Goal: Information Seeking & Learning: Learn about a topic

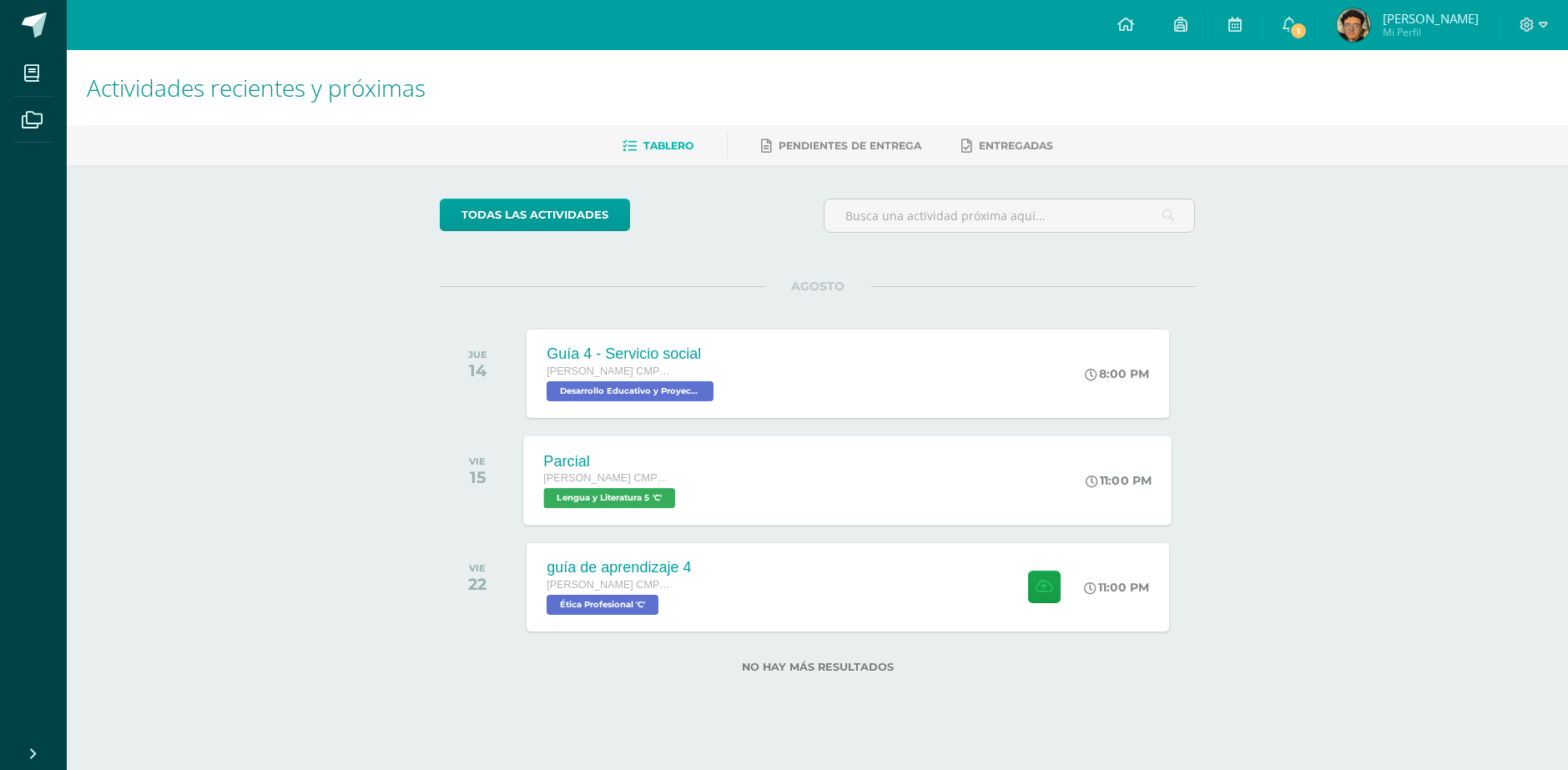
drag, startPoint x: 1091, startPoint y: 399, endPoint x: 1014, endPoint y: 460, distance: 98.2
drag, startPoint x: 1014, startPoint y: 460, endPoint x: 1256, endPoint y: 600, distance: 279.6
click at [1256, 600] on div "Actividades recientes y próximas Tablero Pendientes de entrega Entregadas todas…" at bounding box center [817, 388] width 1501 height 677
click at [842, 568] on div "guía de aprendizaje 4 Quinto Bachillerato CMP Bachillerato en CCLL con Orientac…" at bounding box center [848, 587] width 649 height 90
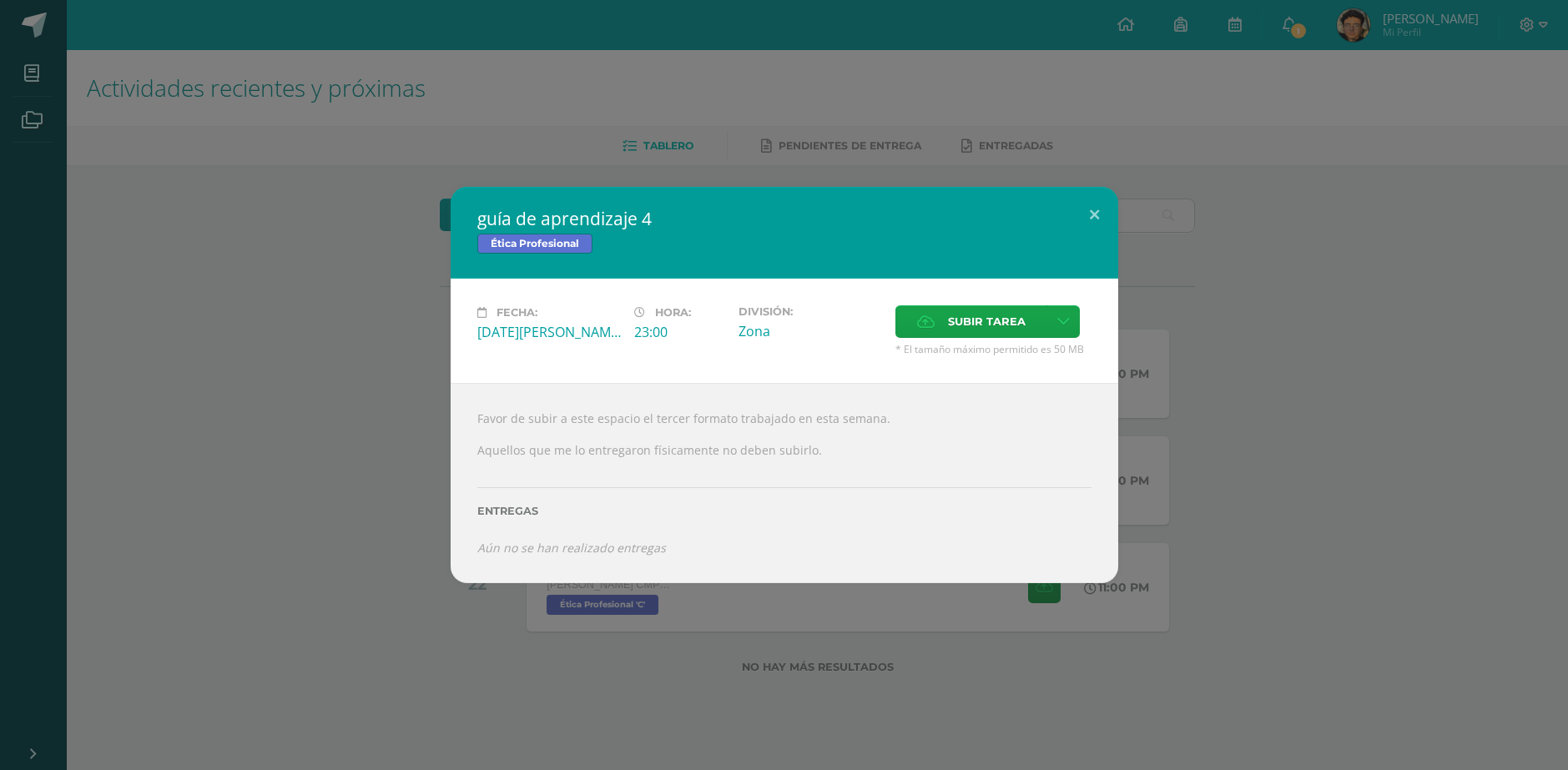
click at [411, 429] on div "guía de aprendizaje 4 Ética Profesional Fecha: Viernes 22 de Agosto Hora: 23:00…" at bounding box center [784, 385] width 1555 height 396
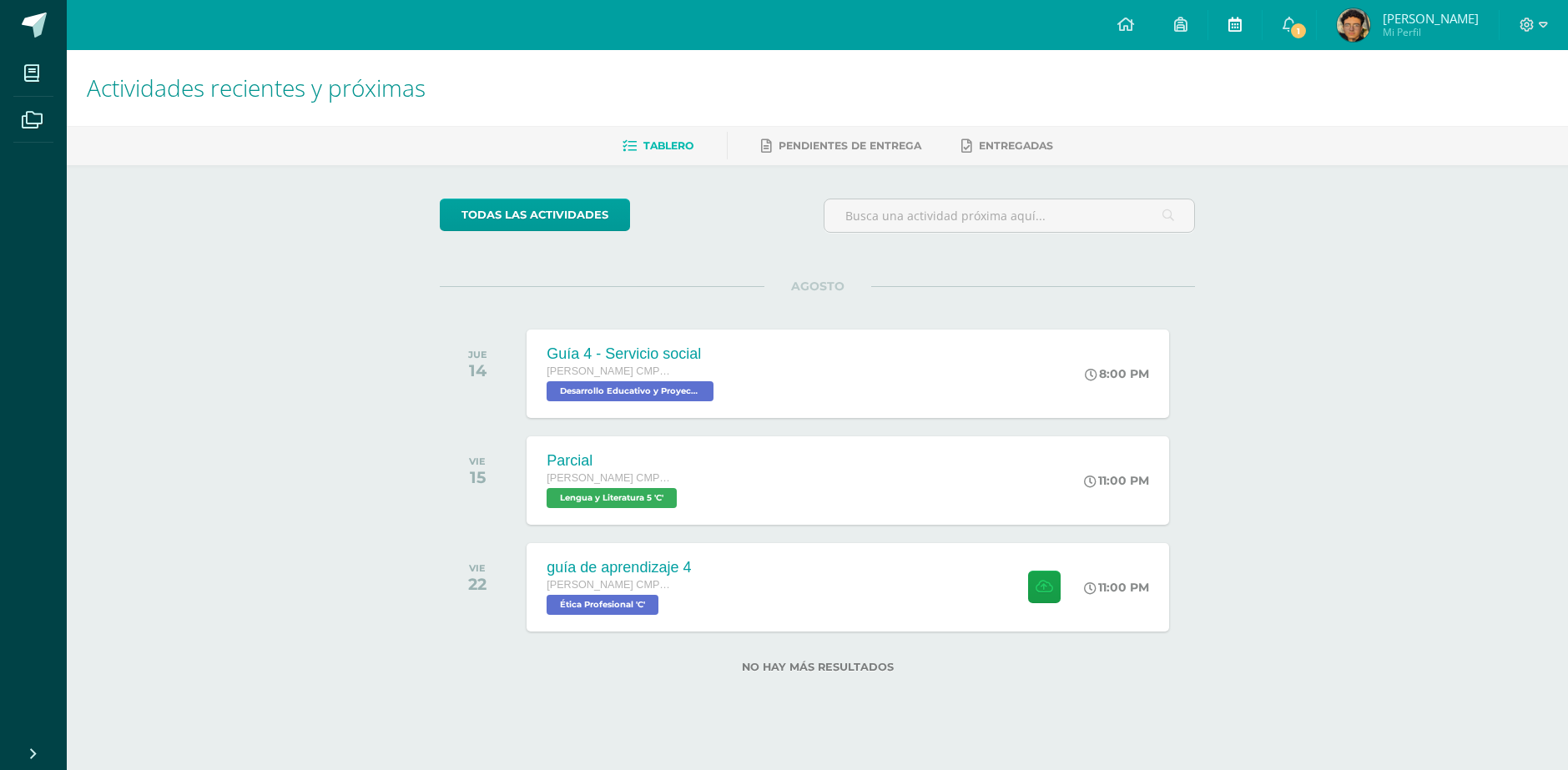
click at [1241, 18] on icon at bounding box center [1234, 24] width 13 height 15
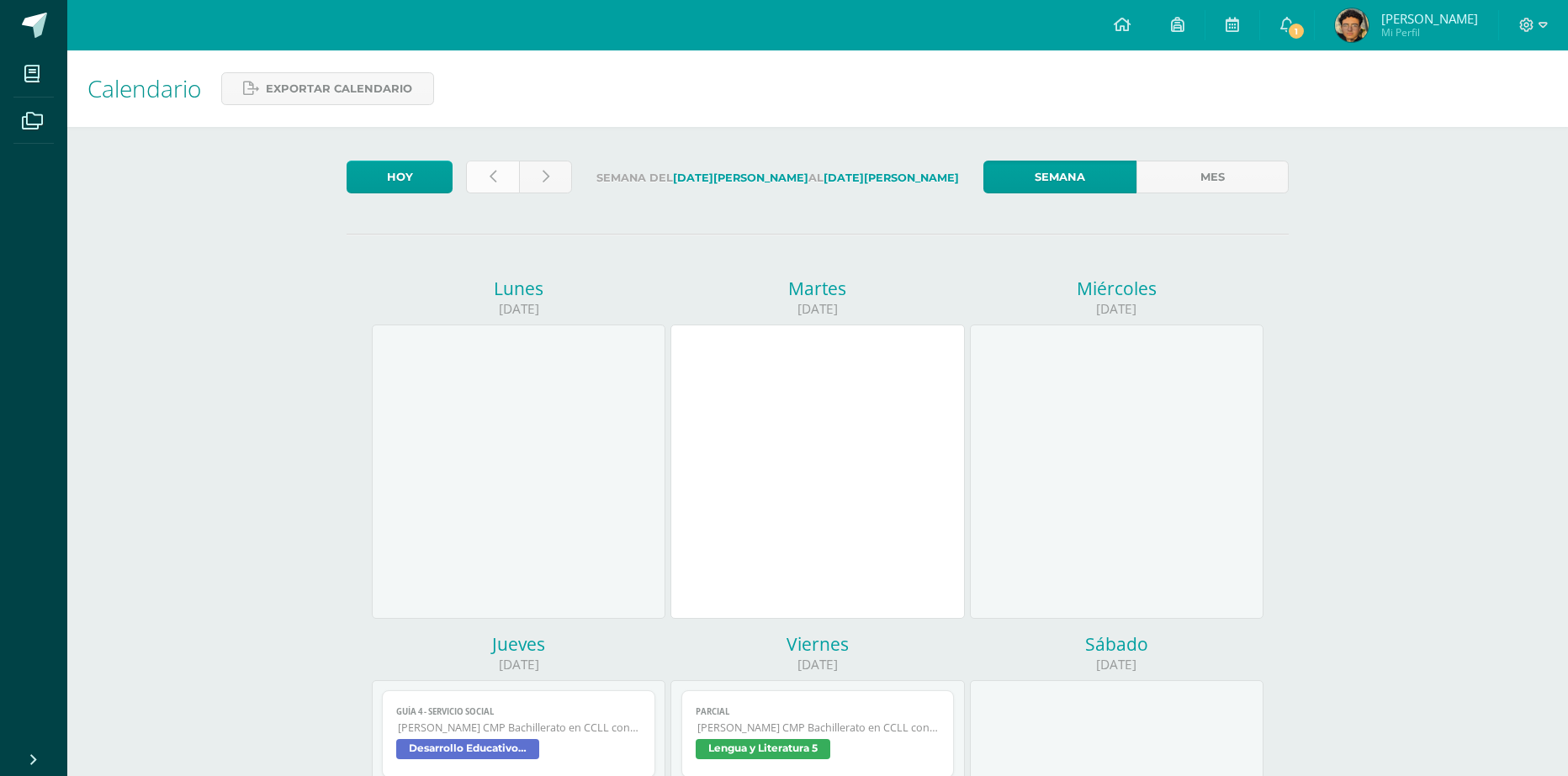
click at [493, 173] on icon at bounding box center [493, 177] width 7 height 14
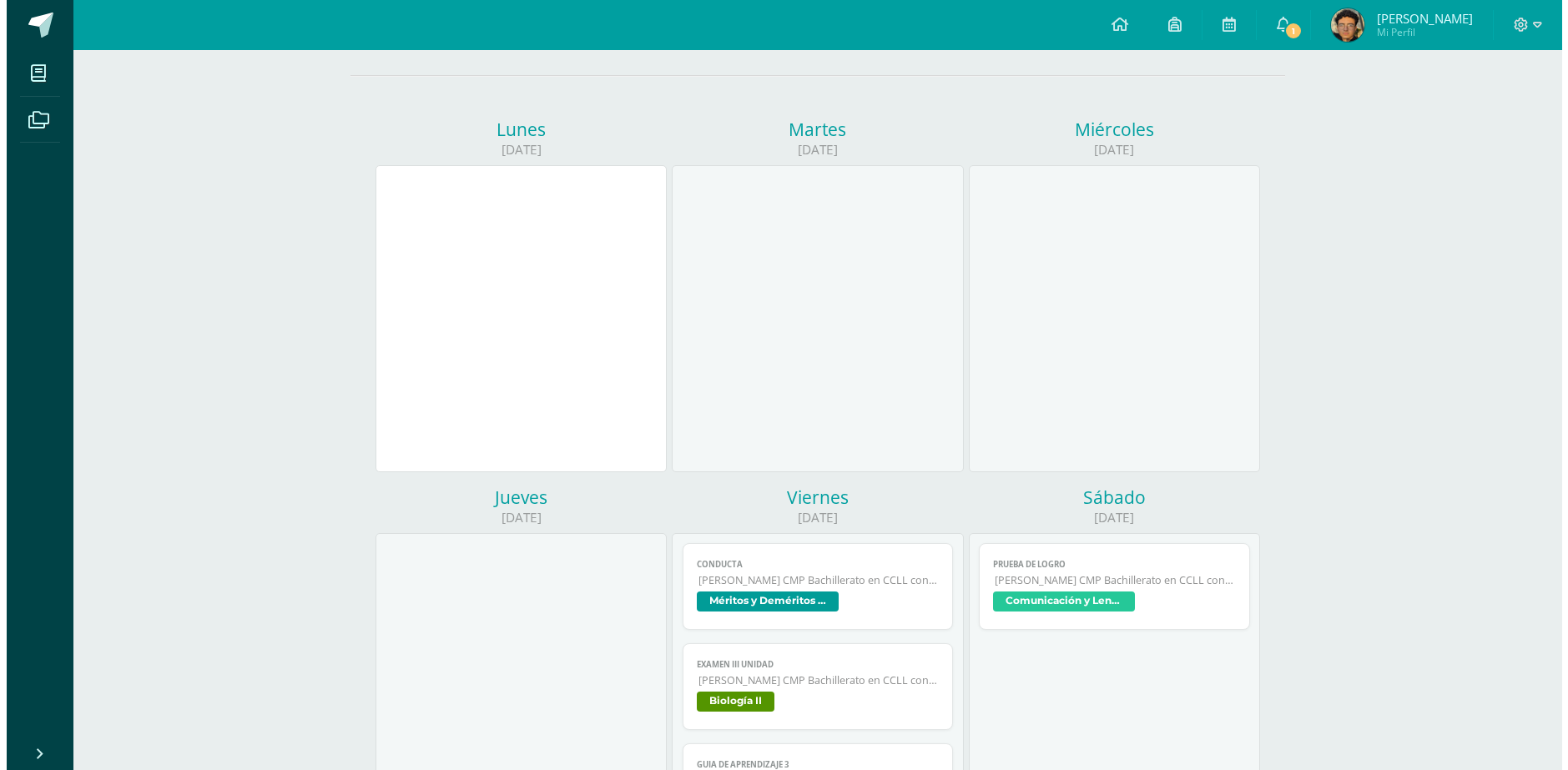
scroll to position [334, 0]
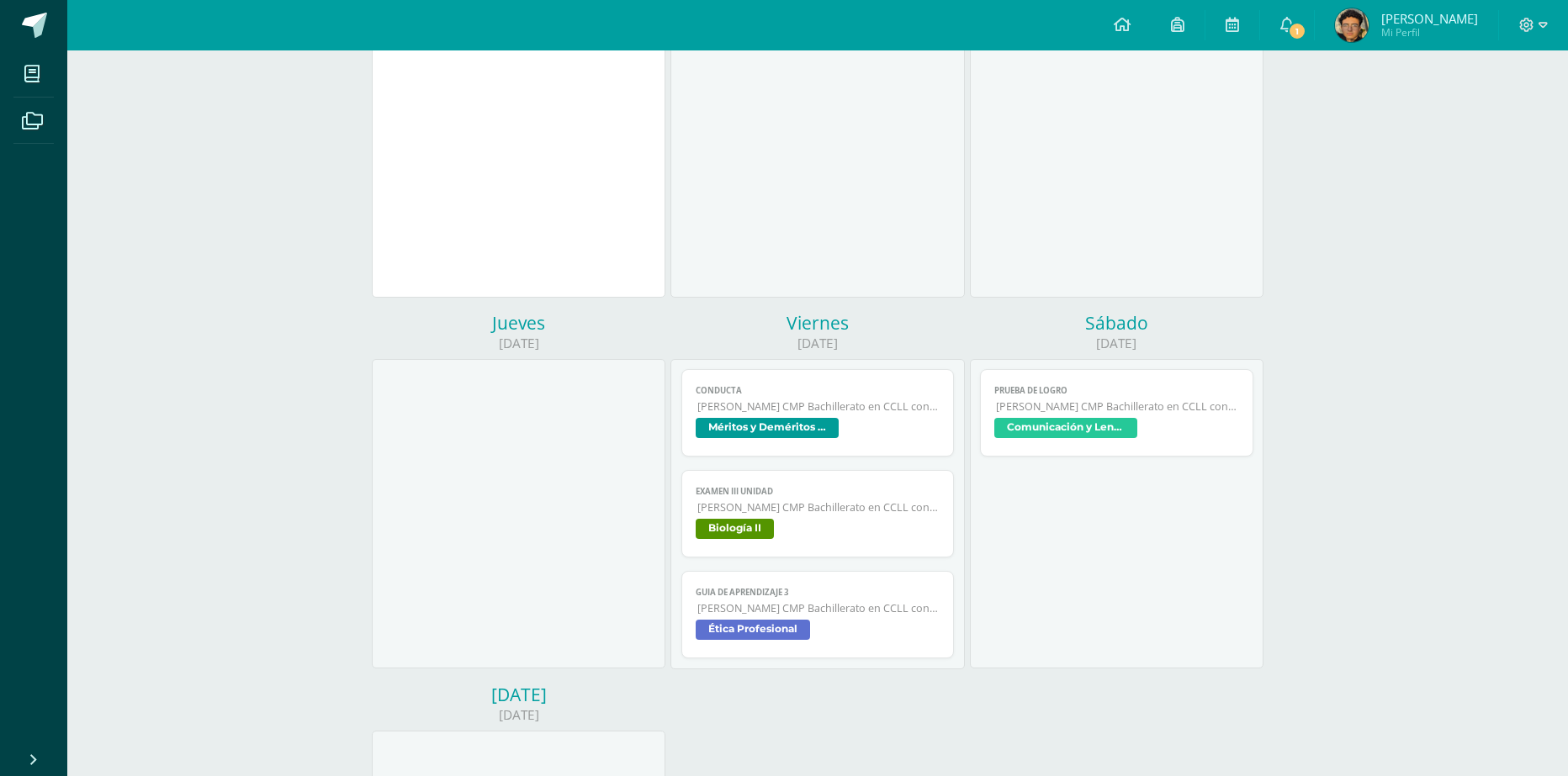
click at [863, 611] on span "[PERSON_NAME] CMP Bachillerato en CCLL con Orientación en Computación" at bounding box center [819, 609] width 243 height 14
